Goal: Task Accomplishment & Management: Use online tool/utility

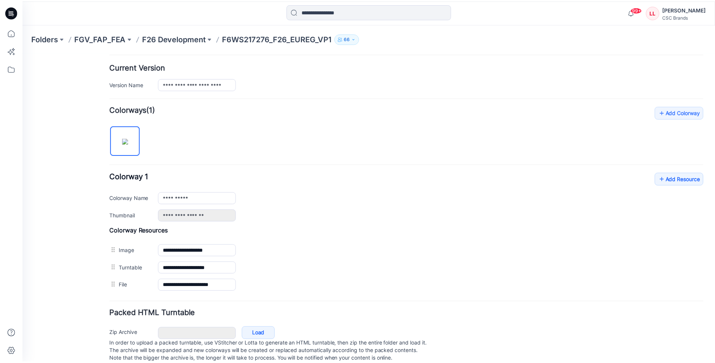
scroll to position [183, 0]
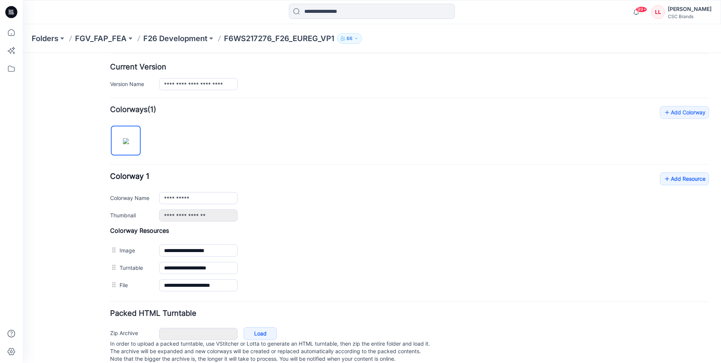
drag, startPoint x: 10, startPoint y: 10, endPoint x: 14, endPoint y: 18, distance: 9.3
click at [10, 10] on icon at bounding box center [11, 12] width 12 height 12
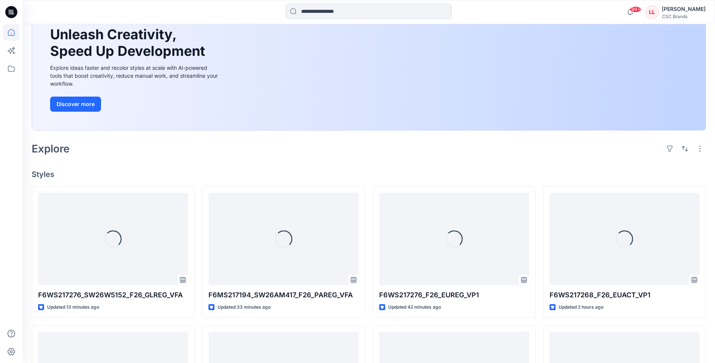
scroll to position [75, 0]
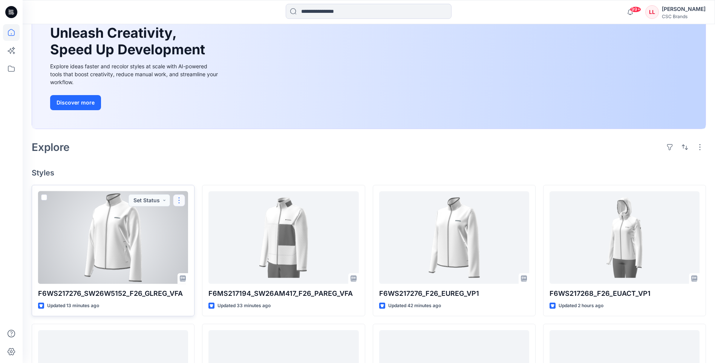
click at [177, 201] on button "button" at bounding box center [179, 200] width 12 height 12
click at [200, 218] on button "Edit" at bounding box center [215, 218] width 81 height 14
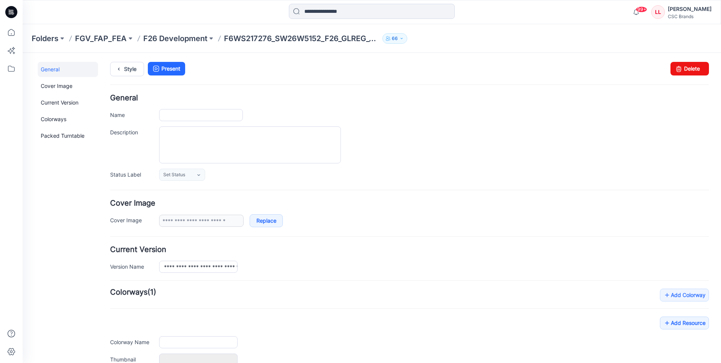
type input "**********"
click at [197, 172] on icon at bounding box center [199, 175] width 6 height 6
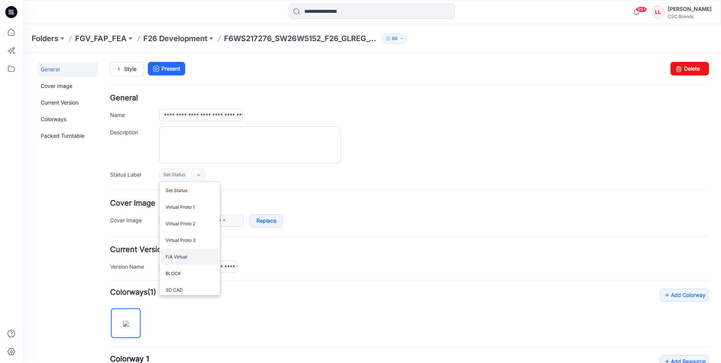
click at [184, 256] on link "F/A Virtual" at bounding box center [189, 257] width 57 height 16
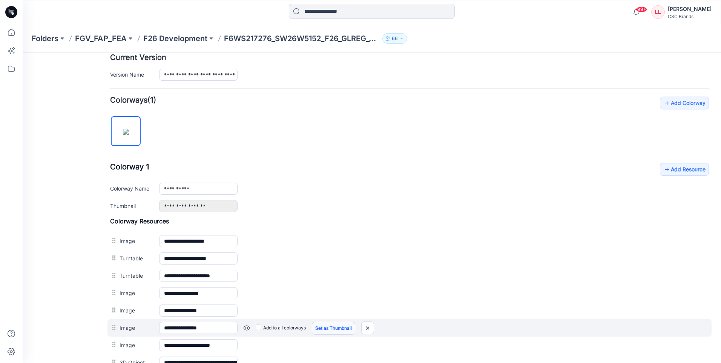
scroll to position [226, 0]
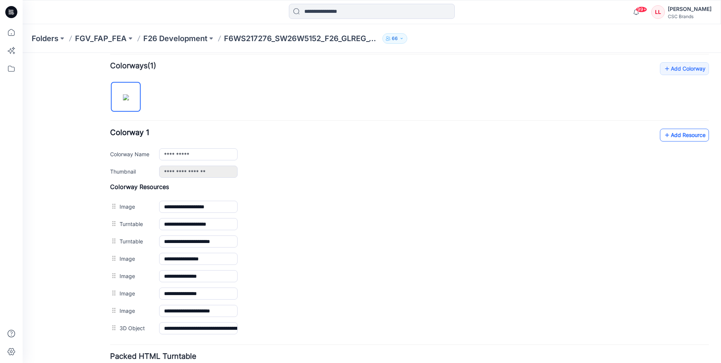
click at [674, 137] on link "Add Resource" at bounding box center [684, 135] width 49 height 13
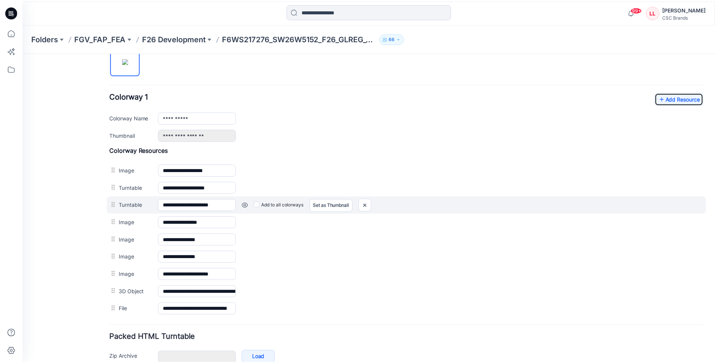
scroll to position [302, 0]
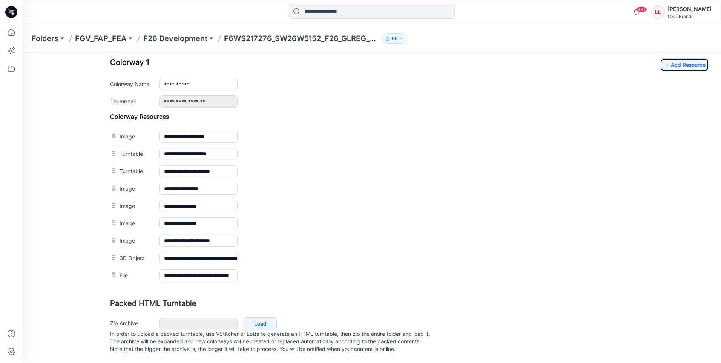
click at [11, 14] on icon at bounding box center [10, 14] width 3 height 0
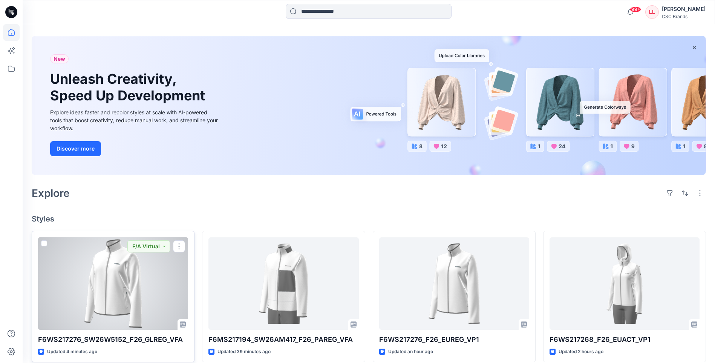
scroll to position [75, 0]
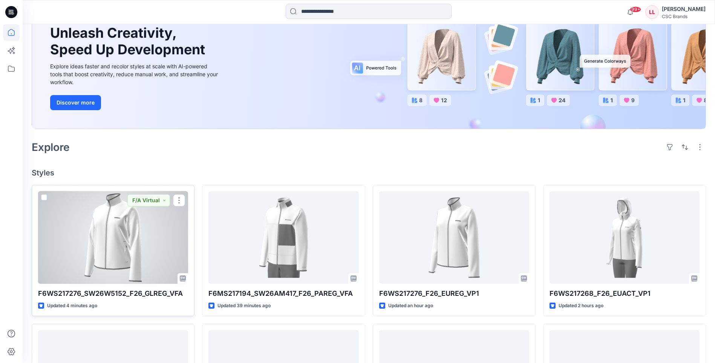
click at [147, 241] on div at bounding box center [113, 237] width 150 height 92
